Goal: Entertainment & Leisure: Consume media (video, audio)

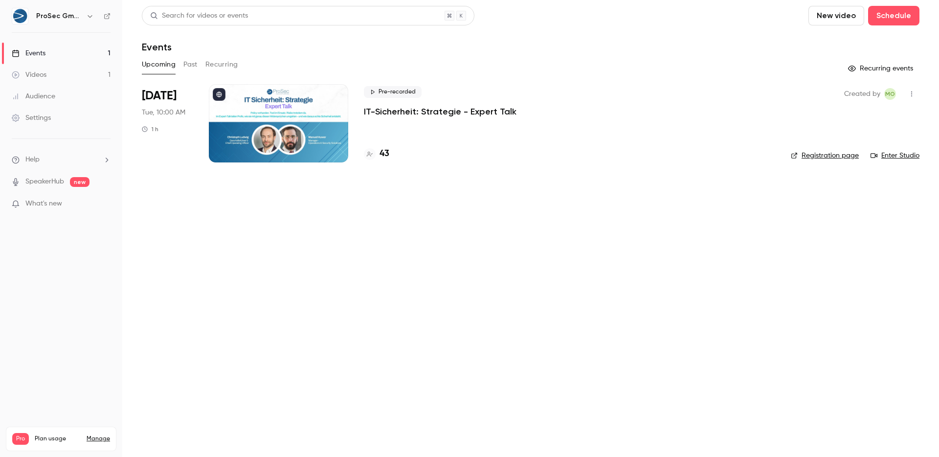
click at [45, 203] on span "What's new" at bounding box center [43, 204] width 37 height 10
click at [45, 203] on div at bounding box center [469, 228] width 939 height 457
click at [45, 203] on span "What's new" at bounding box center [43, 204] width 37 height 10
click at [45, 203] on div at bounding box center [469, 228] width 939 height 457
click at [34, 71] on div "Videos" at bounding box center [29, 75] width 35 height 10
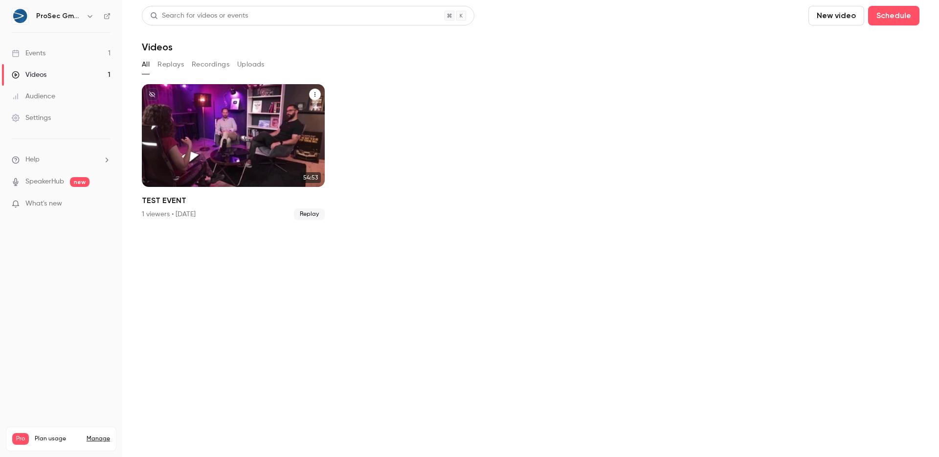
click at [272, 149] on div "ProSec GmbH Sep 17 TEST EVENT" at bounding box center [233, 135] width 183 height 103
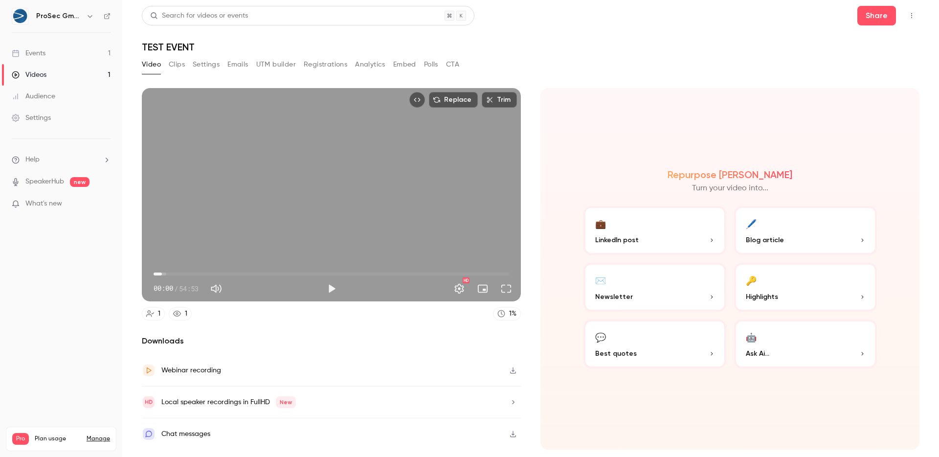
click at [162, 275] on span "01:17" at bounding box center [332, 274] width 356 height 16
click at [172, 273] on span "02:52" at bounding box center [332, 274] width 356 height 16
drag, startPoint x: 174, startPoint y: 274, endPoint x: 147, endPoint y: 270, distance: 27.7
click at [147, 270] on div "00:00 00:00 / 54:53 HD" at bounding box center [331, 280] width 379 height 41
click at [330, 298] on button "Play" at bounding box center [332, 289] width 20 height 20
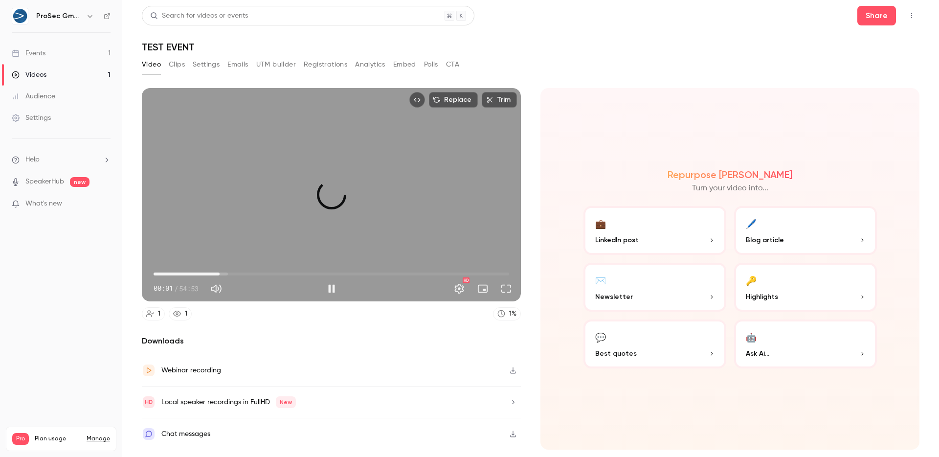
click at [220, 274] on span "10:11" at bounding box center [332, 274] width 356 height 16
click at [225, 272] on span "10:11" at bounding box center [332, 274] width 356 height 16
click at [237, 272] on span "11:01" at bounding box center [332, 274] width 356 height 16
click at [243, 272] on span "13:44" at bounding box center [332, 274] width 356 height 16
drag, startPoint x: 243, startPoint y: 272, endPoint x: 316, endPoint y: 270, distance: 73.4
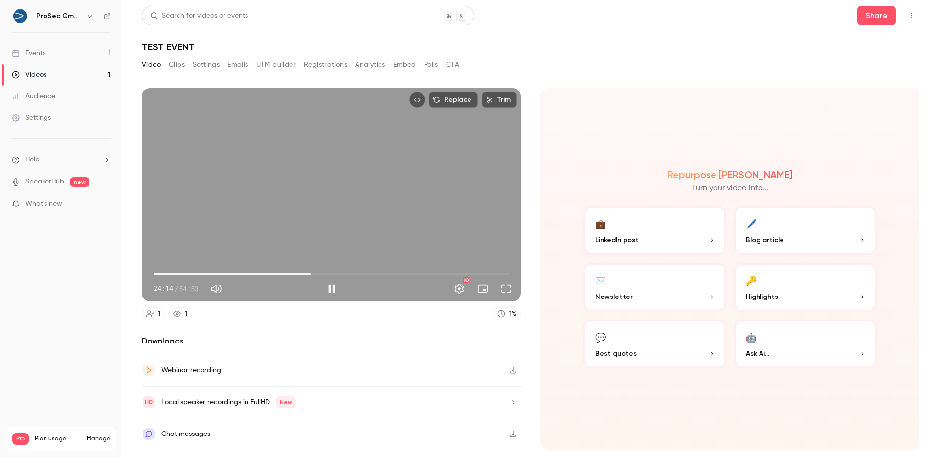
click at [311, 273] on span "24:14" at bounding box center [310, 274] width 3 height 3
click at [322, 270] on span "24:18" at bounding box center [332, 274] width 356 height 16
click at [341, 273] on span "26:02" at bounding box center [332, 274] width 356 height 16
click at [376, 274] on span "28:50" at bounding box center [332, 274] width 356 height 16
click at [396, 273] on span "34:21" at bounding box center [332, 274] width 356 height 16
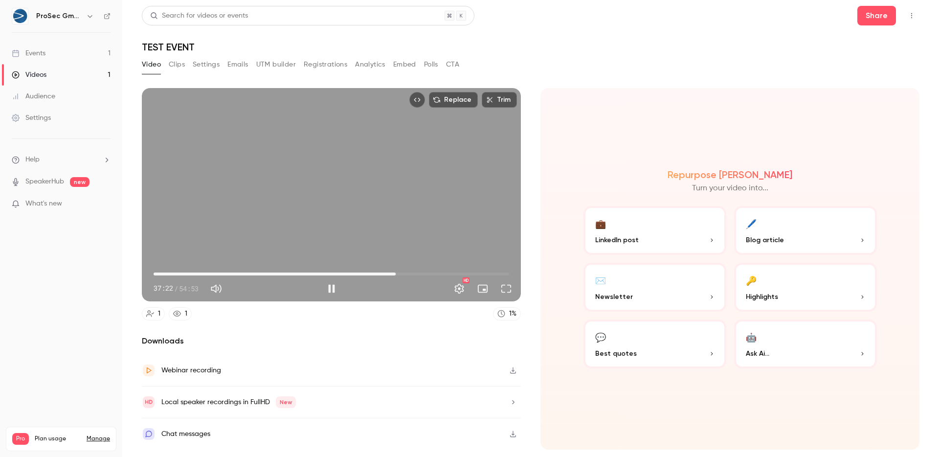
click at [409, 273] on span "37:22" at bounding box center [332, 274] width 356 height 16
click at [424, 272] on span "41:45" at bounding box center [332, 274] width 356 height 16
click at [423, 273] on span "41:46" at bounding box center [424, 274] width 3 height 3
click at [418, 273] on span "40:50" at bounding box center [418, 274] width 3 height 3
click at [421, 274] on span "41:04" at bounding box center [419, 274] width 3 height 3
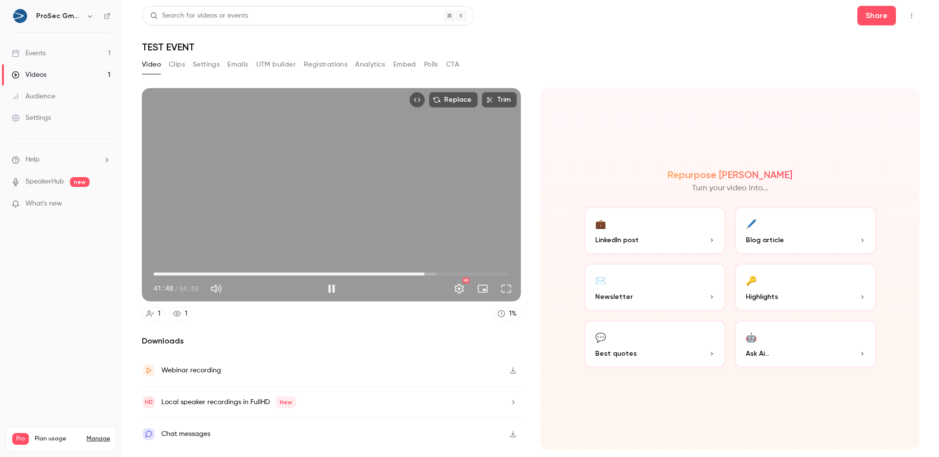
click at [435, 273] on span "41:48" at bounding box center [332, 274] width 356 height 16
click at [454, 272] on span "43:25" at bounding box center [332, 274] width 356 height 16
click at [500, 272] on span "53:22" at bounding box center [332, 274] width 356 height 16
click at [506, 273] on span "54:21" at bounding box center [332, 274] width 356 height 16
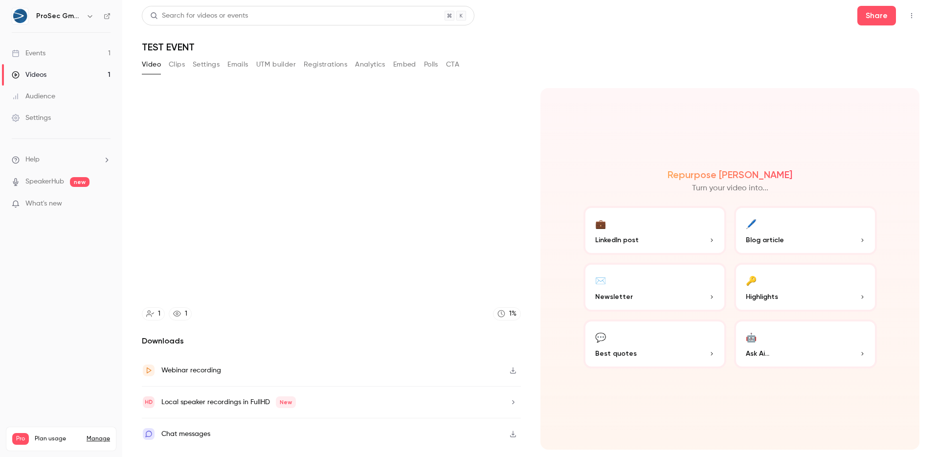
type input "******"
click at [46, 54] on link "Events 1" at bounding box center [61, 54] width 122 height 22
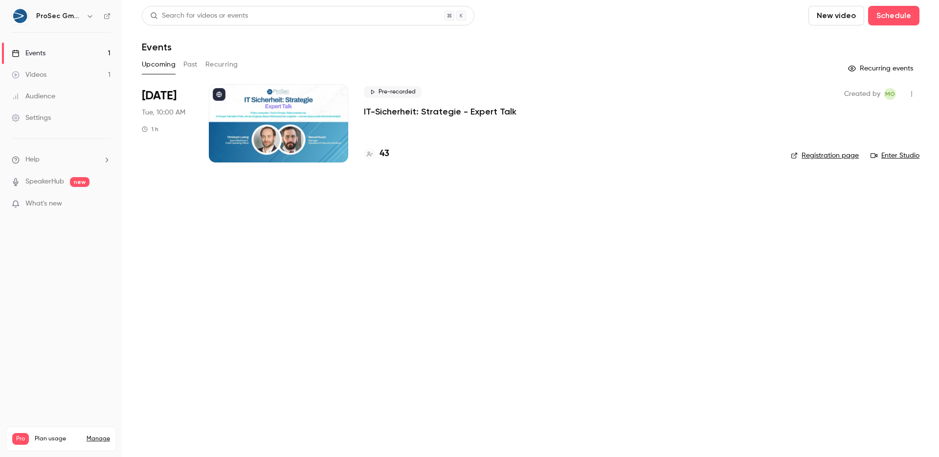
click at [379, 109] on p "IT-Sicherheit: Strategie - Expert Talk" at bounding box center [440, 112] width 153 height 12
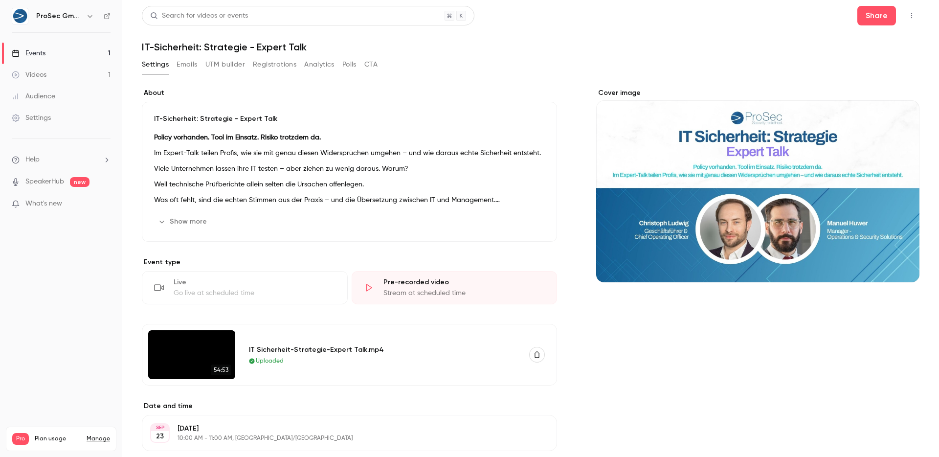
click at [908, 17] on icon "button" at bounding box center [912, 15] width 8 height 7
click at [878, 69] on div "Enter Studio" at bounding box center [866, 66] width 77 height 10
click at [52, 19] on h6 "ProSec GmbH" at bounding box center [59, 16] width 46 height 10
click at [16, 20] on img at bounding box center [20, 16] width 16 height 16
click at [44, 57] on div "Events" at bounding box center [29, 53] width 34 height 10
